Goal: Find specific page/section: Find specific page/section

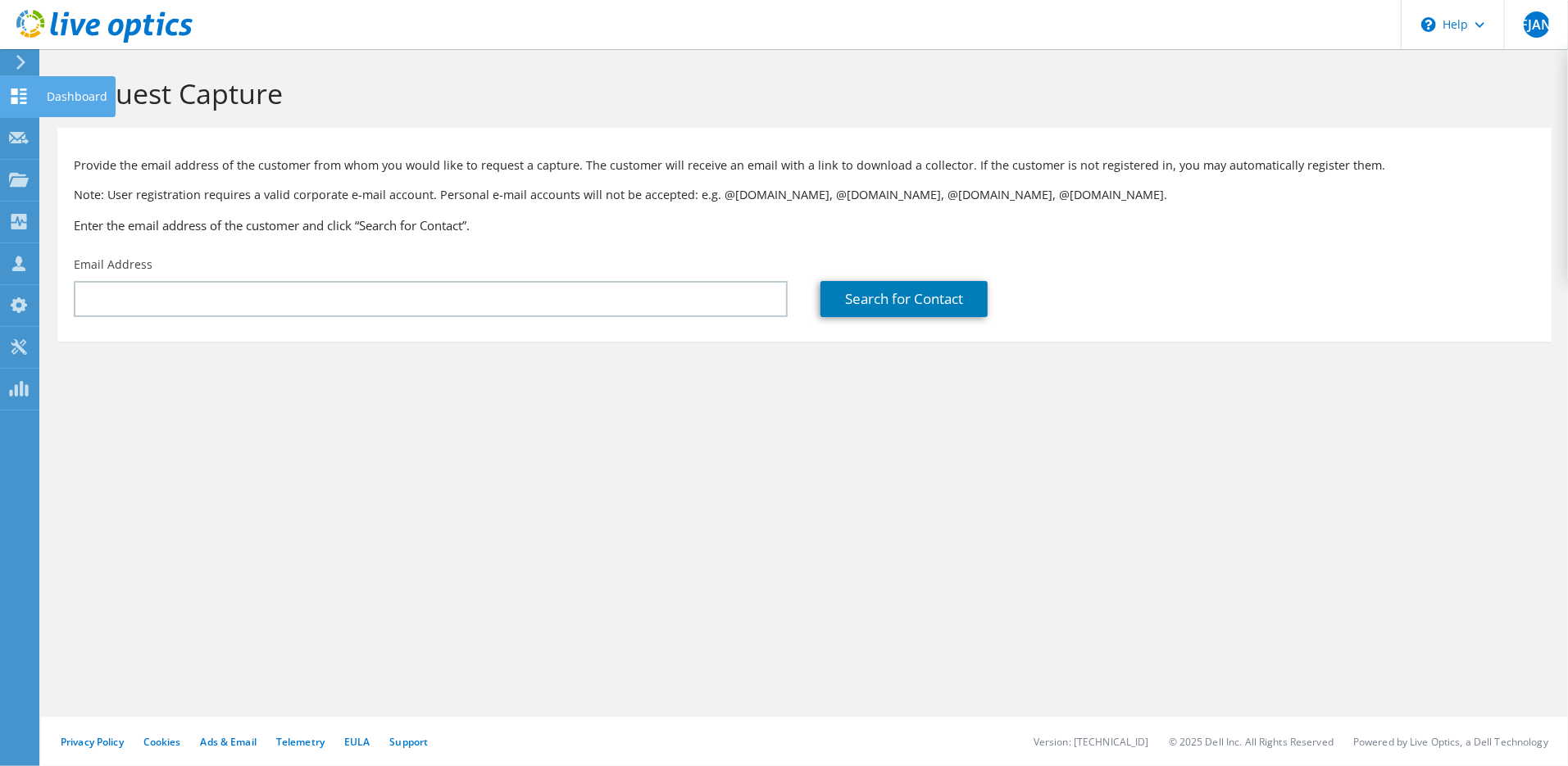
click at [25, 95] on icon at bounding box center [19, 96] width 20 height 15
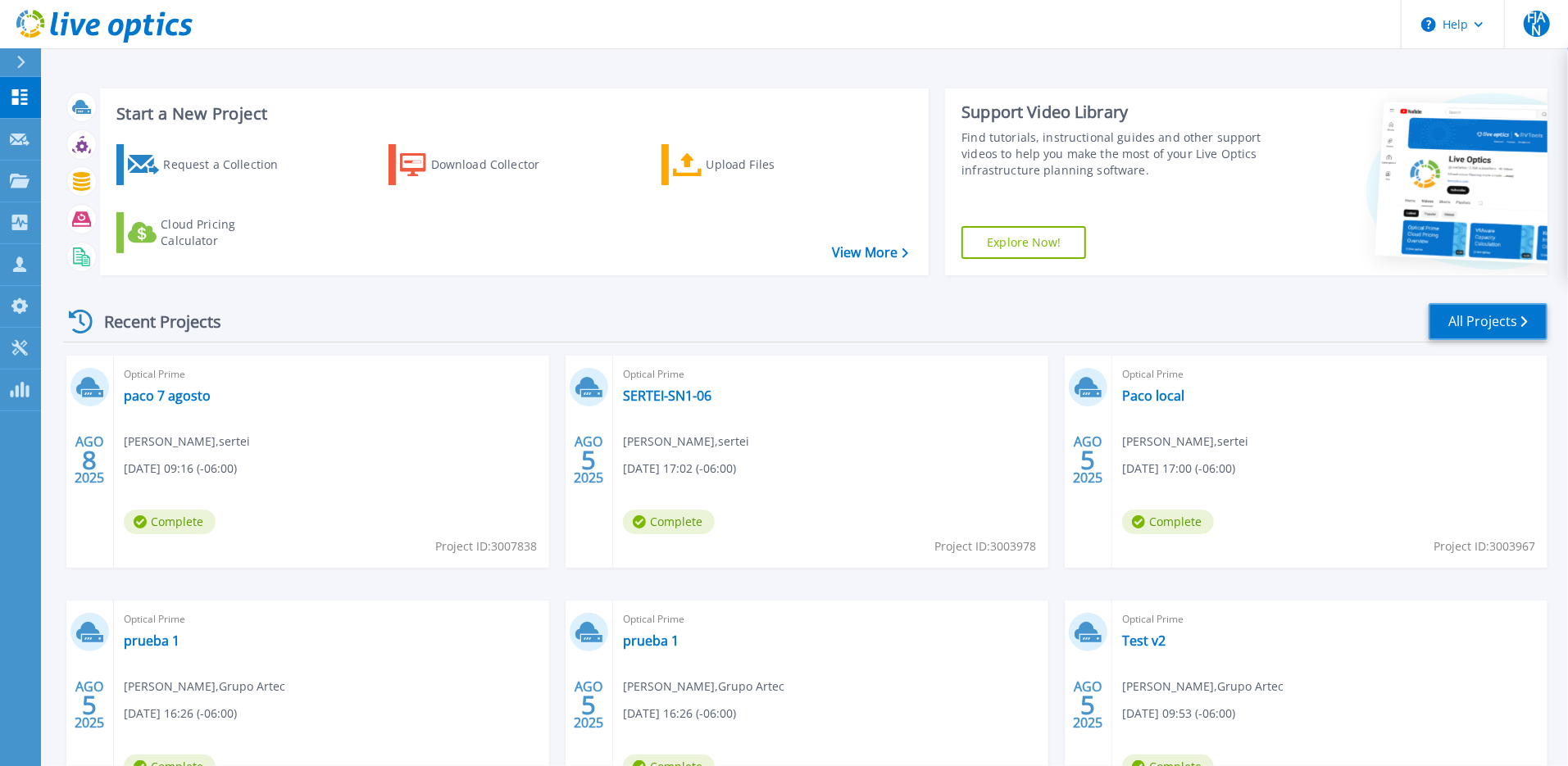
click at [1456, 317] on link "All Projects" at bounding box center [1488, 321] width 118 height 37
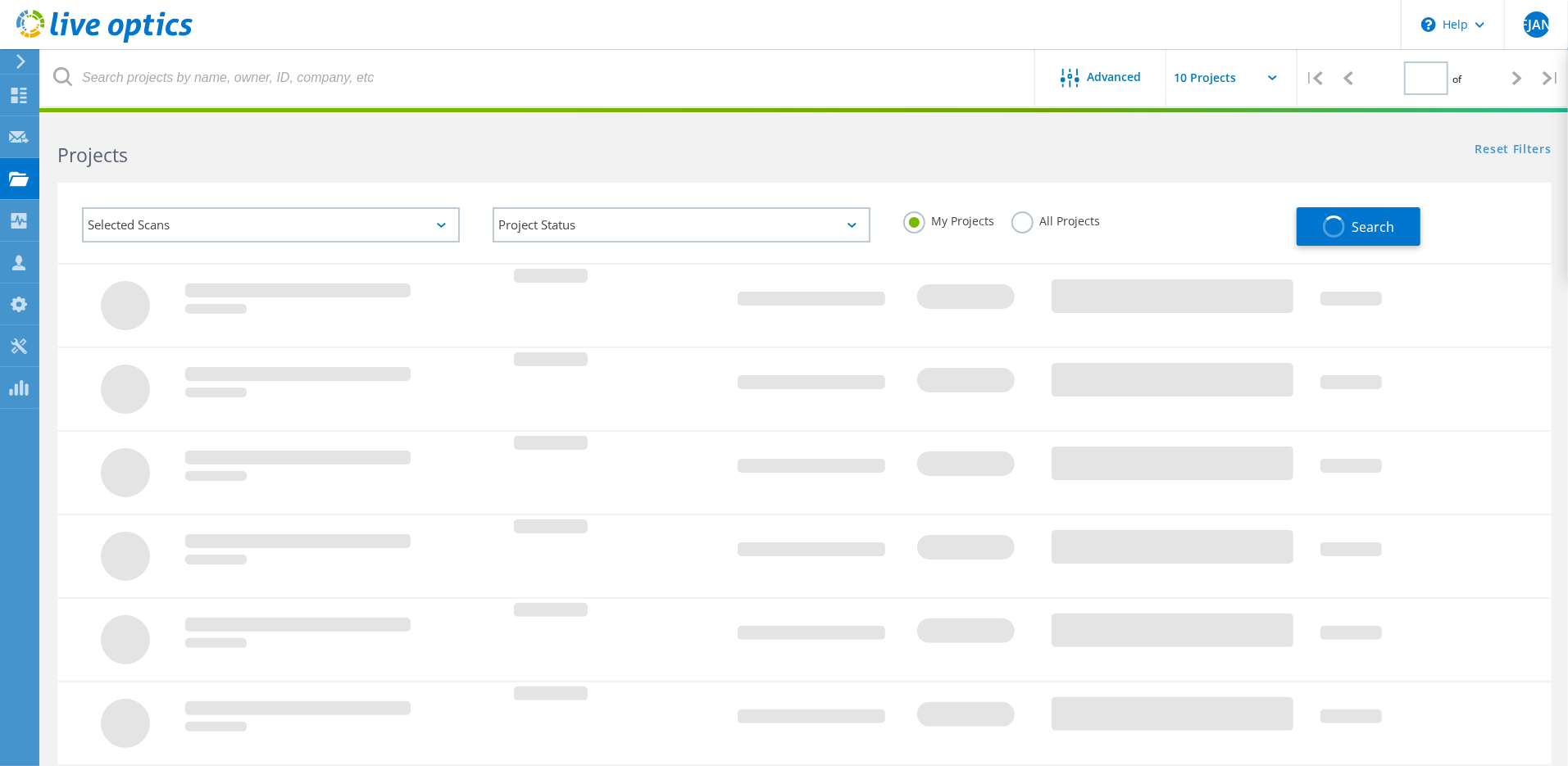
type input "1"
